Goal: Information Seeking & Learning: Learn about a topic

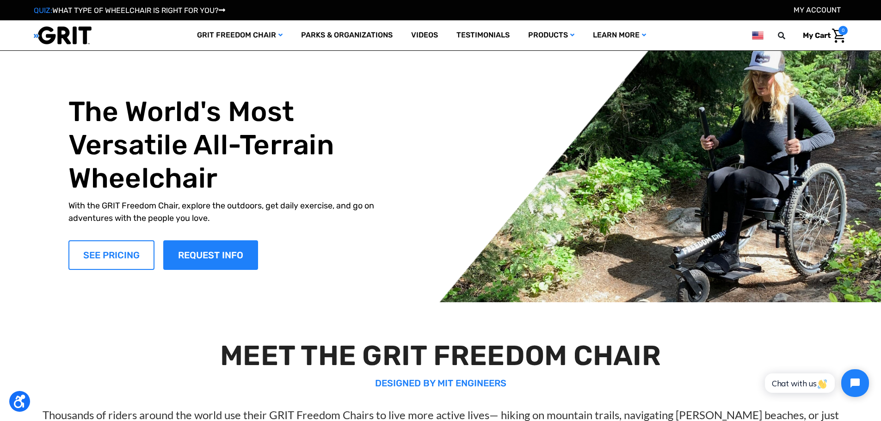
click at [117, 250] on link "SEE PRICING" at bounding box center [111, 255] width 86 height 30
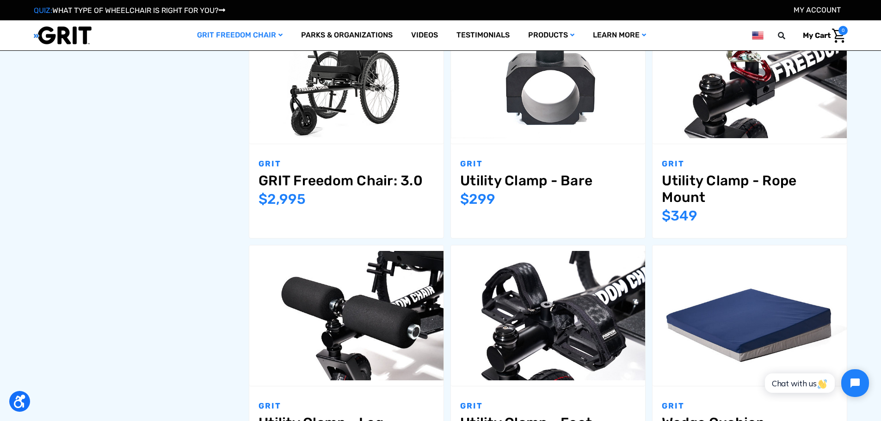
scroll to position [462, 0]
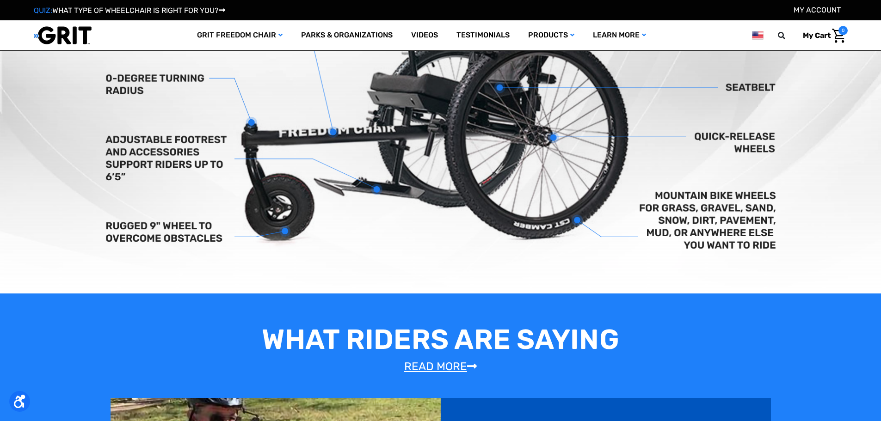
scroll to position [574, 0]
